Goal: Task Accomplishment & Management: Complete application form

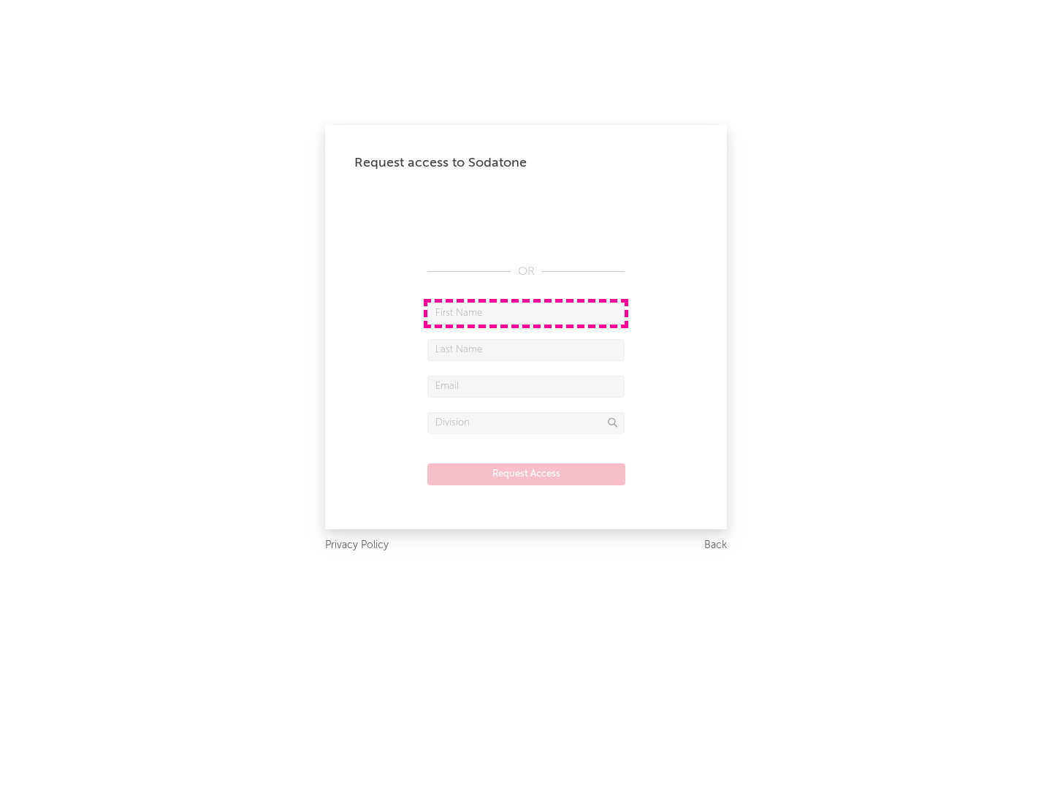
click at [526, 313] on input "text" at bounding box center [526, 314] width 197 height 22
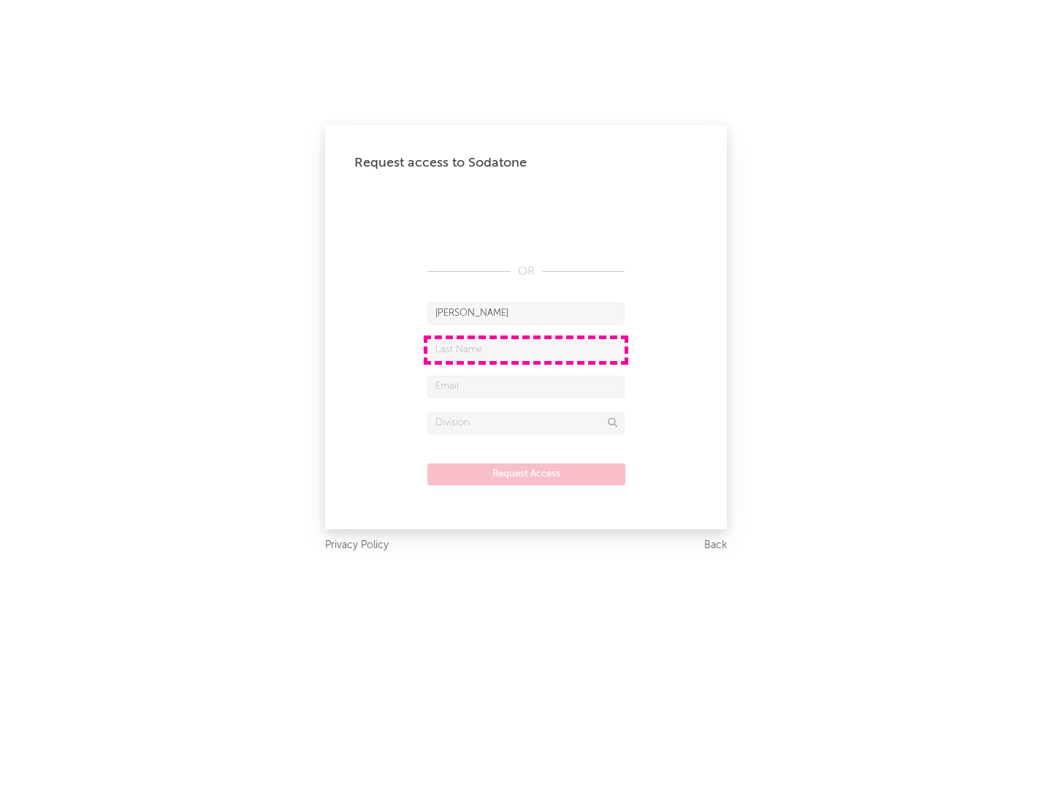
type input "[PERSON_NAME]"
click at [526, 349] on input "text" at bounding box center [526, 350] width 197 height 22
type input "[PERSON_NAME]"
click at [526, 386] on input "text" at bounding box center [526, 387] width 197 height 22
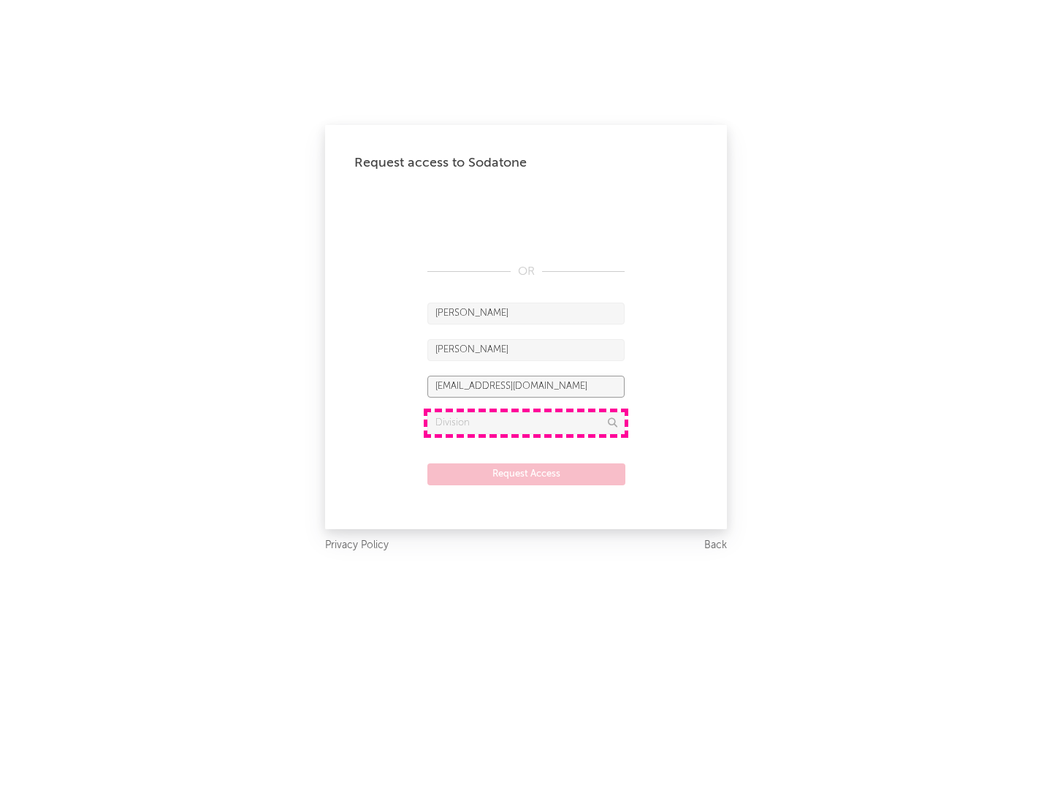
type input "[EMAIL_ADDRESS][DOMAIN_NAME]"
click at [526, 422] on input "text" at bounding box center [526, 423] width 197 height 22
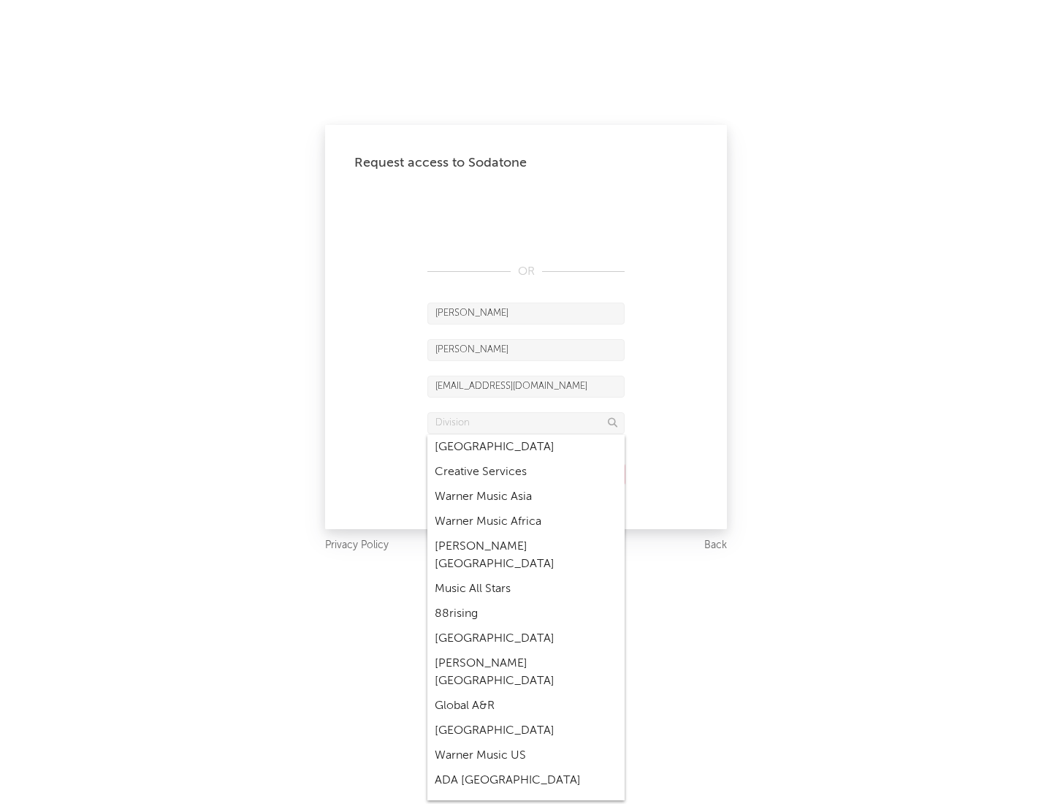
click at [526, 577] on div "Music All Stars" at bounding box center [526, 589] width 197 height 25
type input "Music All Stars"
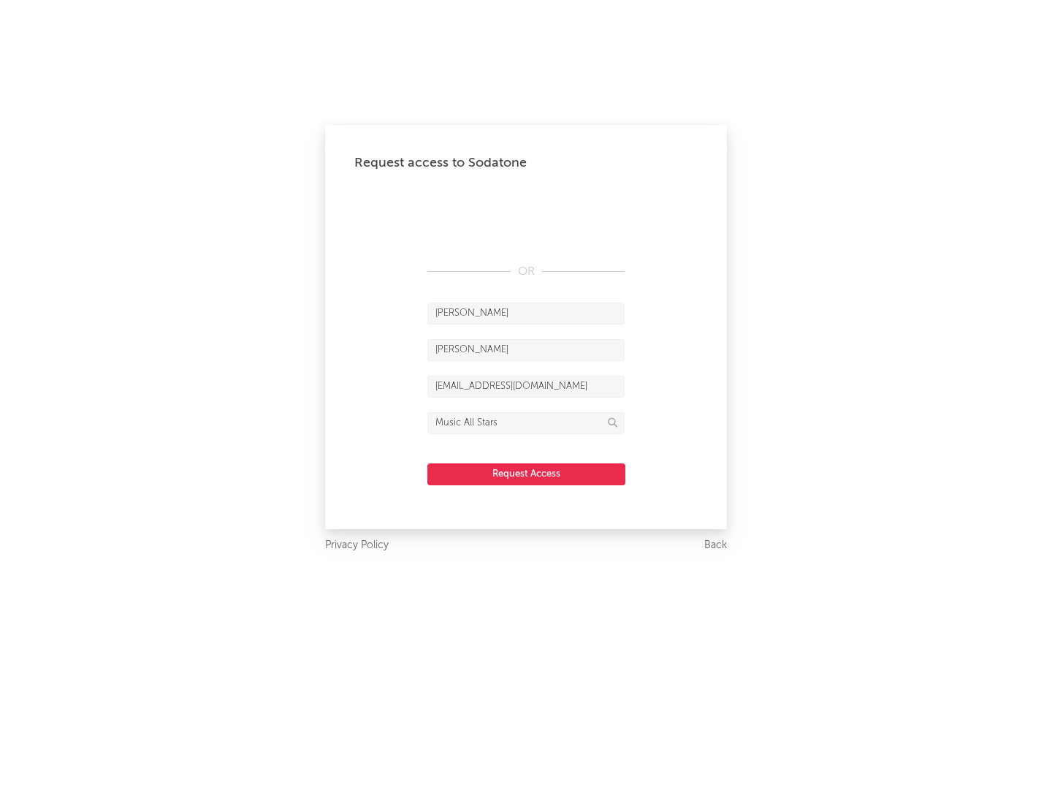
click at [526, 474] on button "Request Access" at bounding box center [527, 474] width 198 height 22
